Goal: Information Seeking & Learning: Learn about a topic

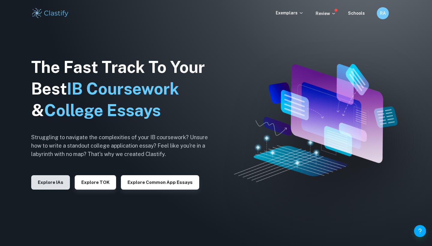
click at [50, 187] on button "Explore IAs" at bounding box center [50, 182] width 39 height 14
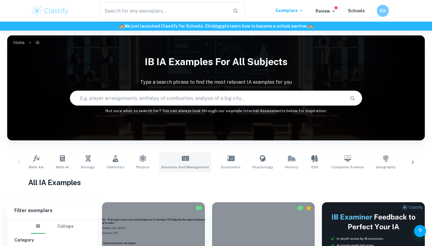
click at [196, 163] on link "Business and Management" at bounding box center [185, 162] width 52 height 20
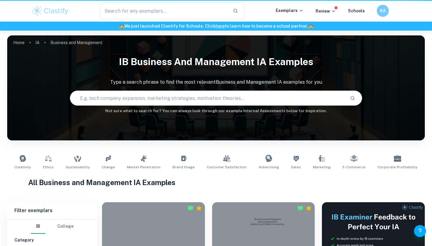
type input "Business and Management"
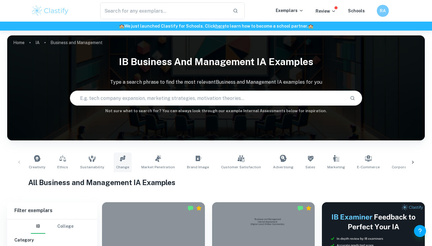
click at [117, 154] on link "Change" at bounding box center [123, 162] width 18 height 20
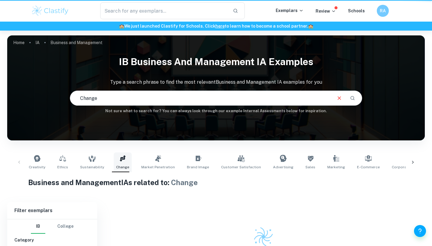
type input "Change"
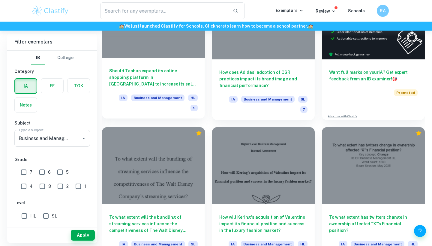
scroll to position [222, 0]
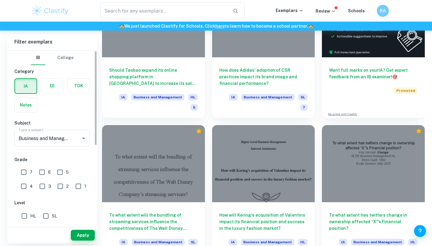
click at [20, 175] on input "7" at bounding box center [24, 172] width 12 height 12
checkbox input "true"
click at [80, 231] on button "Apply" at bounding box center [83, 235] width 24 height 11
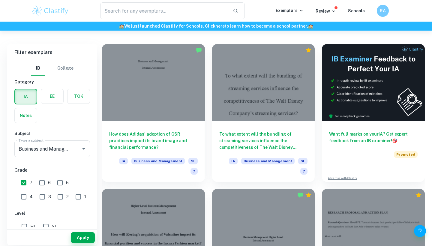
scroll to position [160, 0]
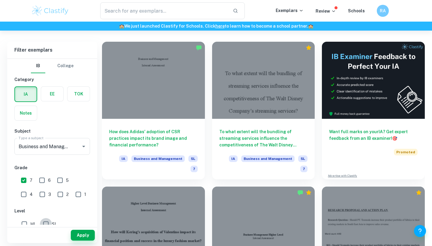
click at [46, 221] on input "SL" at bounding box center [46, 224] width 12 height 12
checkbox input "true"
click at [34, 221] on span "HL" at bounding box center [33, 224] width 6 height 7
click at [30, 221] on input "HL" at bounding box center [24, 224] width 12 height 12
checkbox input "true"
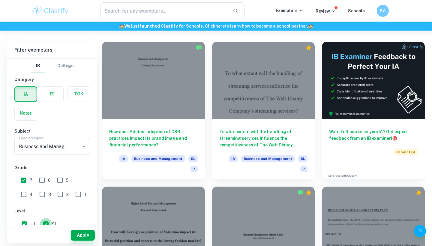
click at [45, 223] on input "SL" at bounding box center [46, 224] width 12 height 12
checkbox input "false"
click at [93, 239] on button "Apply" at bounding box center [83, 235] width 24 height 11
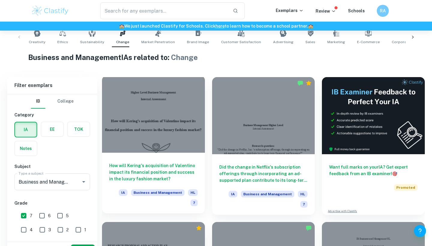
scroll to position [143, 0]
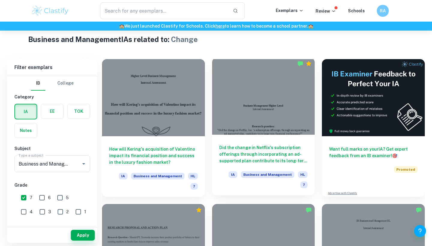
click at [263, 109] on div at bounding box center [263, 96] width 103 height 77
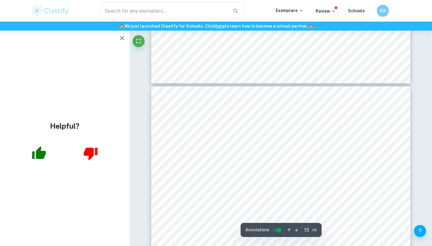
scroll to position [4452, 0]
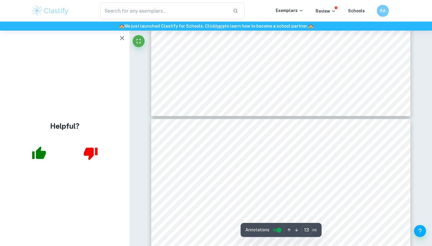
type input "14"
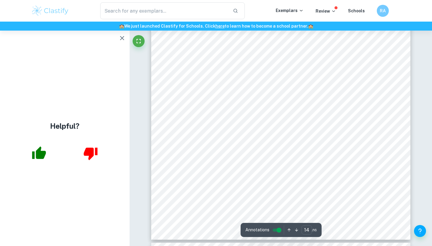
scroll to position [5004, 0]
